Goal: Task Accomplishment & Management: Use online tool/utility

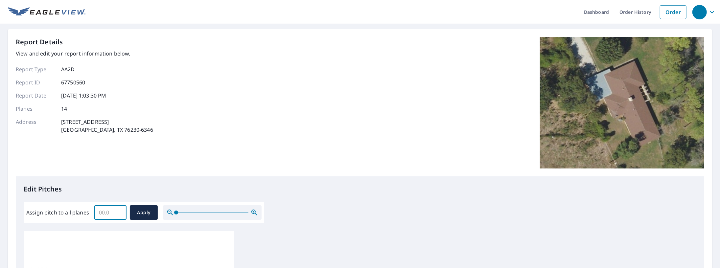
click at [112, 215] on input "Assign pitch to all planes" at bounding box center [110, 213] width 32 height 18
type input "4"
click at [143, 213] on span "Apply" at bounding box center [143, 213] width 17 height 8
type input "4"
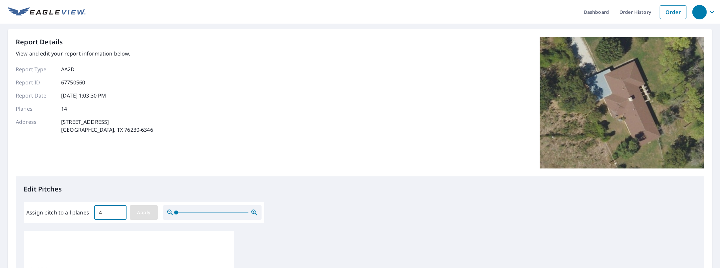
type input "4"
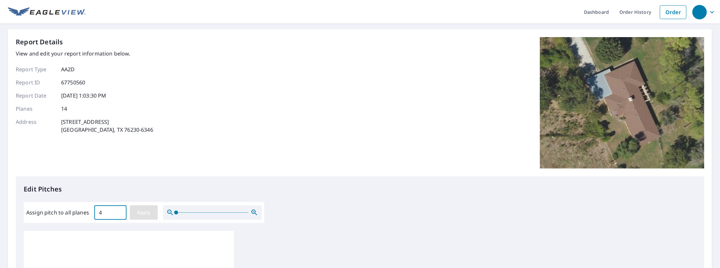
type input "4"
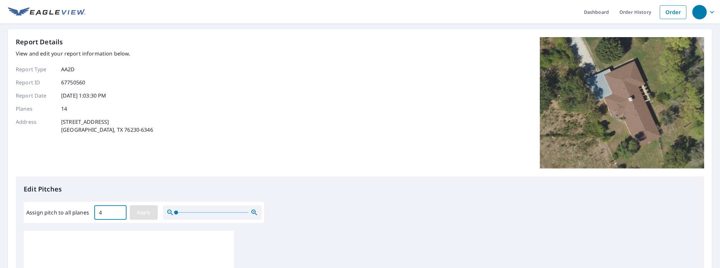
type input "4"
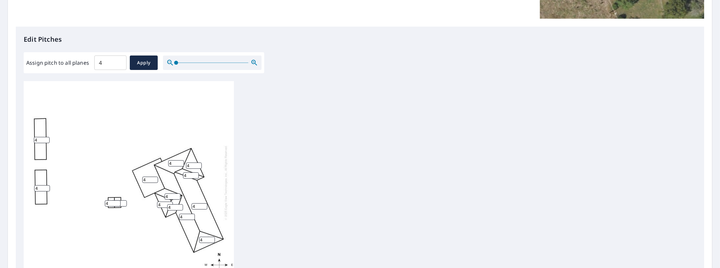
scroll to position [164, 0]
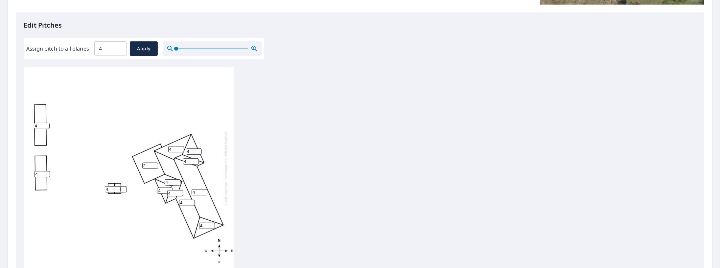
click at [151, 163] on input "2" at bounding box center [150, 166] width 16 height 6
type input "1"
click at [155, 163] on input "1" at bounding box center [150, 166] width 16 height 6
click at [117, 186] on input "3" at bounding box center [113, 189] width 16 height 6
click at [117, 186] on input "2" at bounding box center [113, 189] width 16 height 6
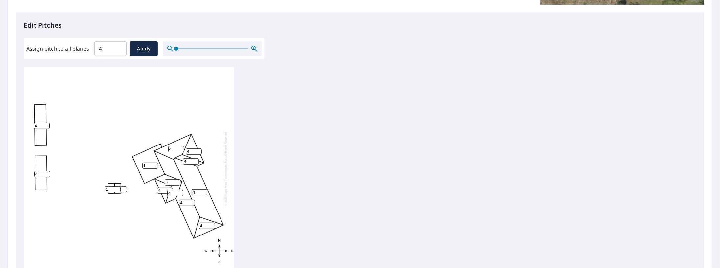
type input "1"
click at [117, 186] on input "1" at bounding box center [113, 189] width 16 height 6
click at [123, 186] on input "3" at bounding box center [119, 189] width 16 height 6
click at [122, 186] on input "2" at bounding box center [119, 189] width 16 height 6
click at [122, 186] on input "1" at bounding box center [119, 189] width 16 height 6
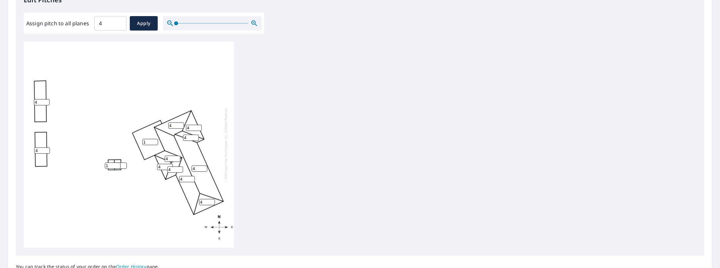
scroll to position [197, 0]
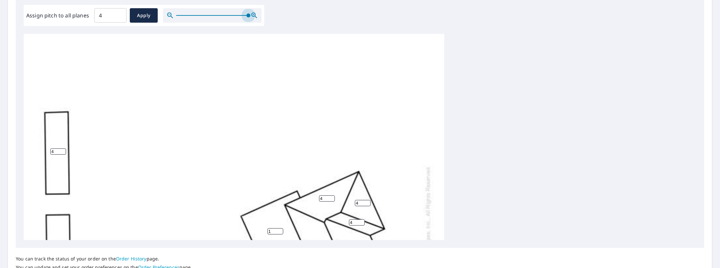
drag, startPoint x: 175, startPoint y: 16, endPoint x: 290, endPoint y: 35, distance: 116.7
click at [292, 34] on div "Edit Pitches Assign pitch to all planes 4 ​ Apply 4 4 1 4 4 4 4 4 4 4 4 4 1 1" at bounding box center [360, 113] width 689 height 269
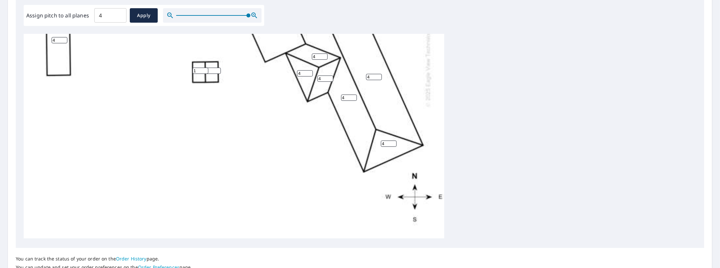
scroll to position [213, 0]
type input "0"
click at [217, 68] on input "0" at bounding box center [213, 71] width 16 height 6
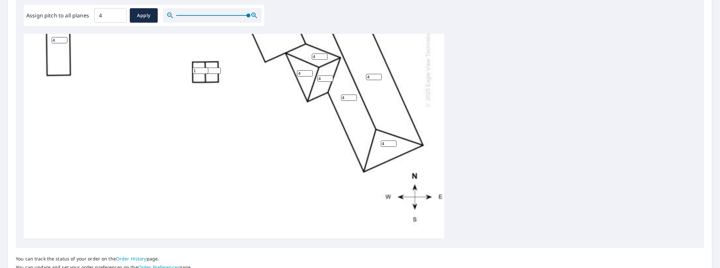
click at [217, 68] on input "0" at bounding box center [213, 71] width 16 height 6
click at [202, 68] on input "1" at bounding box center [201, 71] width 16 height 6
click at [212, 68] on input "0" at bounding box center [213, 71] width 16 height 6
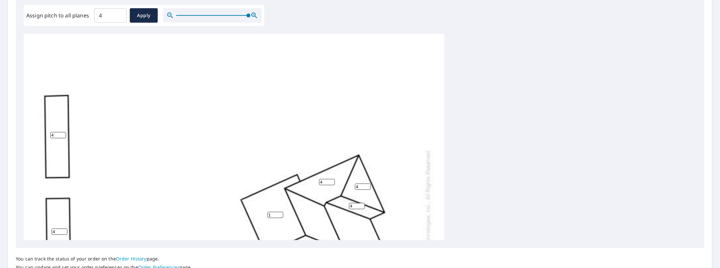
scroll to position [15, 0]
click at [59, 137] on input "4" at bounding box center [58, 136] width 16 height 6
click at [62, 138] on input "3" at bounding box center [58, 136] width 16 height 6
click at [62, 138] on input "2" at bounding box center [58, 136] width 16 height 6
click at [62, 138] on input "1" at bounding box center [58, 136] width 16 height 6
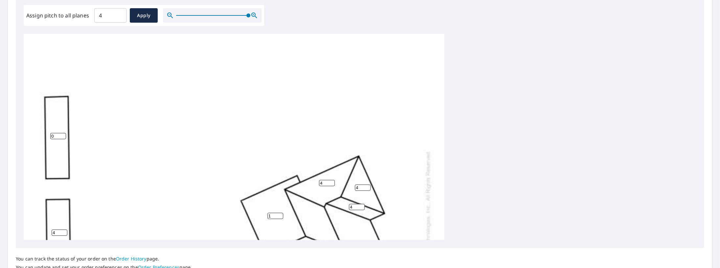
click at [62, 138] on input "0" at bounding box center [58, 136] width 16 height 6
type input "1"
click at [63, 133] on input "1" at bounding box center [58, 136] width 16 height 6
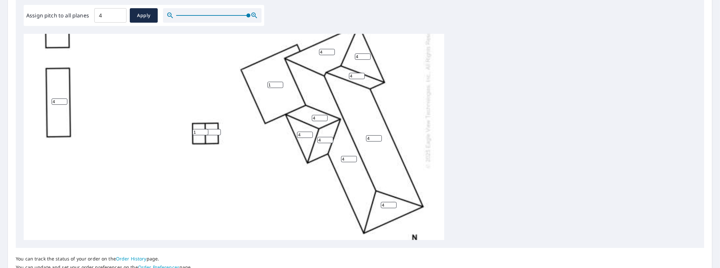
scroll to position [147, 0]
click at [62, 103] on input "3" at bounding box center [60, 101] width 16 height 6
click at [63, 103] on input "2" at bounding box center [60, 101] width 16 height 6
type input "1"
click at [63, 103] on input "1" at bounding box center [60, 101] width 16 height 6
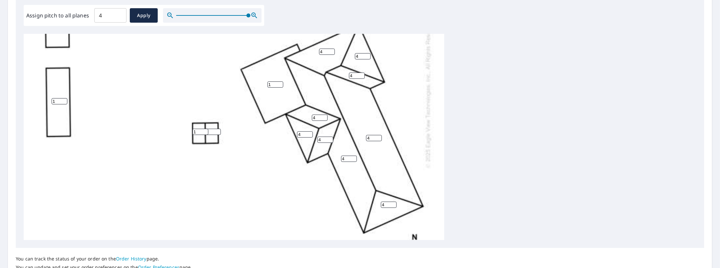
click at [211, 132] on input "0" at bounding box center [213, 132] width 16 height 6
click at [218, 130] on input "1" at bounding box center [213, 132] width 16 height 6
click at [218, 130] on input "2" at bounding box center [213, 132] width 16 height 6
click at [218, 130] on input "3" at bounding box center [213, 132] width 16 height 6
click at [218, 130] on input "4" at bounding box center [213, 132] width 16 height 6
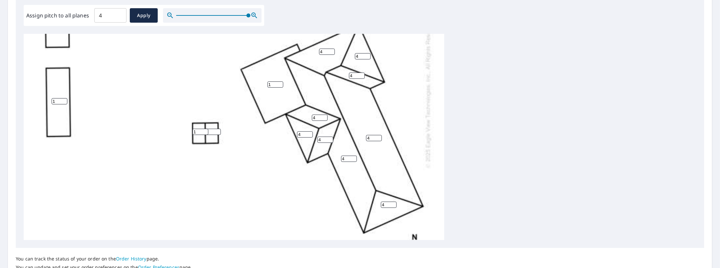
click at [218, 130] on input "5" at bounding box center [213, 132] width 16 height 6
click at [218, 130] on input "6" at bounding box center [213, 132] width 16 height 6
drag, startPoint x: 211, startPoint y: 131, endPoint x: 187, endPoint y: 132, distance: 24.0
click at [187, 132] on div "4 4 1 1 1 4 4 4 4 4 4 4 6 1" at bounding box center [234, 93] width 421 height 413
drag, startPoint x: 216, startPoint y: 133, endPoint x: 211, endPoint y: 131, distance: 5.3
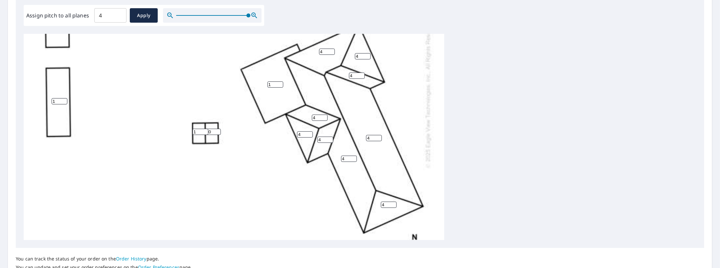
click at [211, 131] on input "10" at bounding box center [213, 132] width 16 height 6
type input "1"
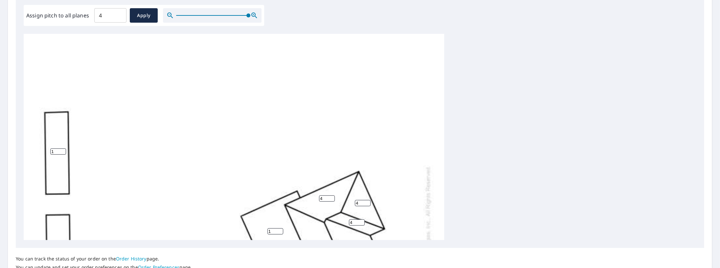
scroll to position [0, 0]
click at [168, 13] on icon "button" at bounding box center [170, 16] width 8 height 8
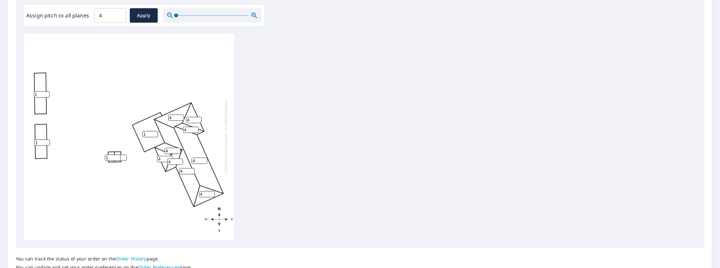
drag, startPoint x: 245, startPoint y: 14, endPoint x: 174, endPoint y: 19, distance: 71.2
click at [174, 17] on span at bounding box center [176, 15] width 4 height 4
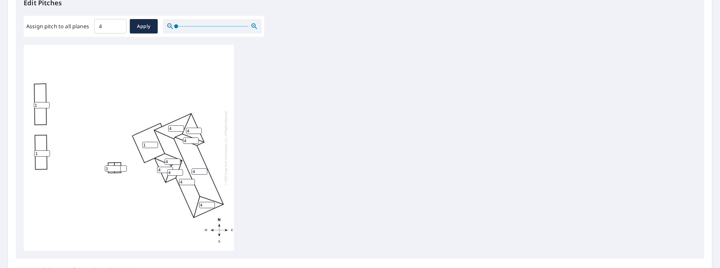
scroll to position [252, 0]
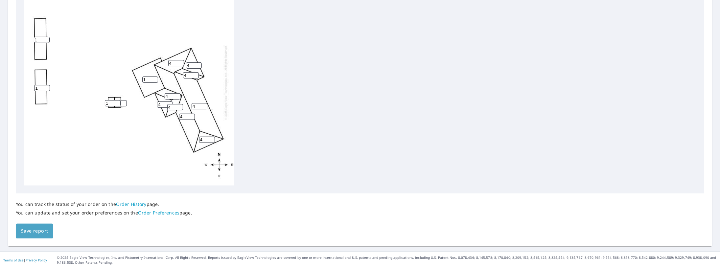
click at [26, 233] on span "Save report" at bounding box center [34, 231] width 27 height 8
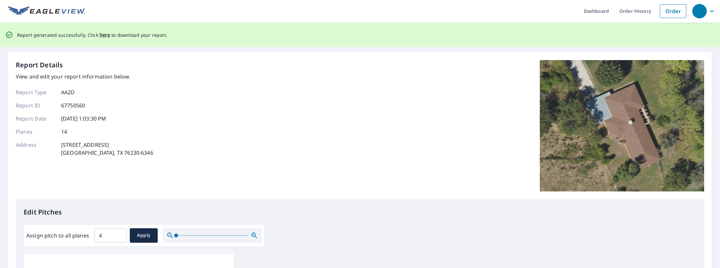
scroll to position [0, 0]
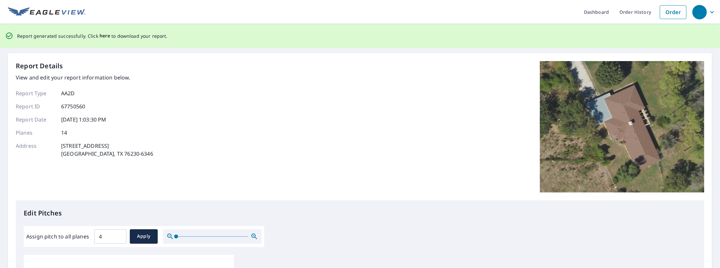
click at [100, 37] on span "here" at bounding box center [105, 36] width 11 height 8
